Goal: Task Accomplishment & Management: Manage account settings

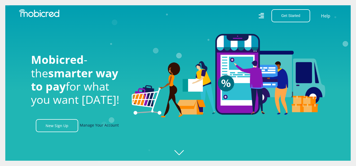
scroll to position [0, 377]
click at [106, 125] on link "Manage Your Account" at bounding box center [99, 125] width 39 height 13
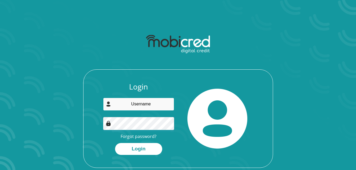
click at [146, 105] on input "email" at bounding box center [138, 104] width 71 height 13
type input "dbzkhu001@myuct.ac.za"
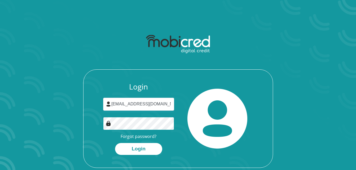
click at [115, 143] on button "Login" at bounding box center [138, 149] width 47 height 12
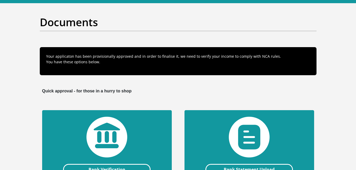
scroll to position [106, 0]
